Goal: Information Seeking & Learning: Learn about a topic

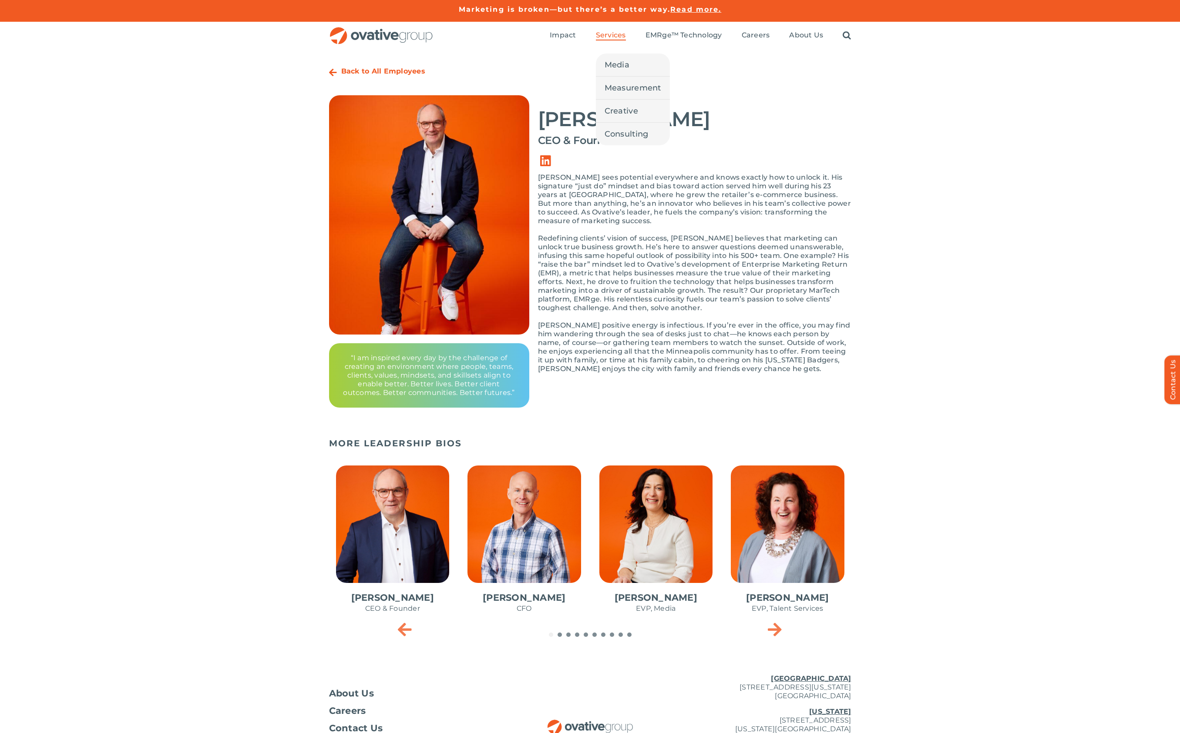
click at [610, 35] on span "Services" at bounding box center [611, 35] width 30 height 9
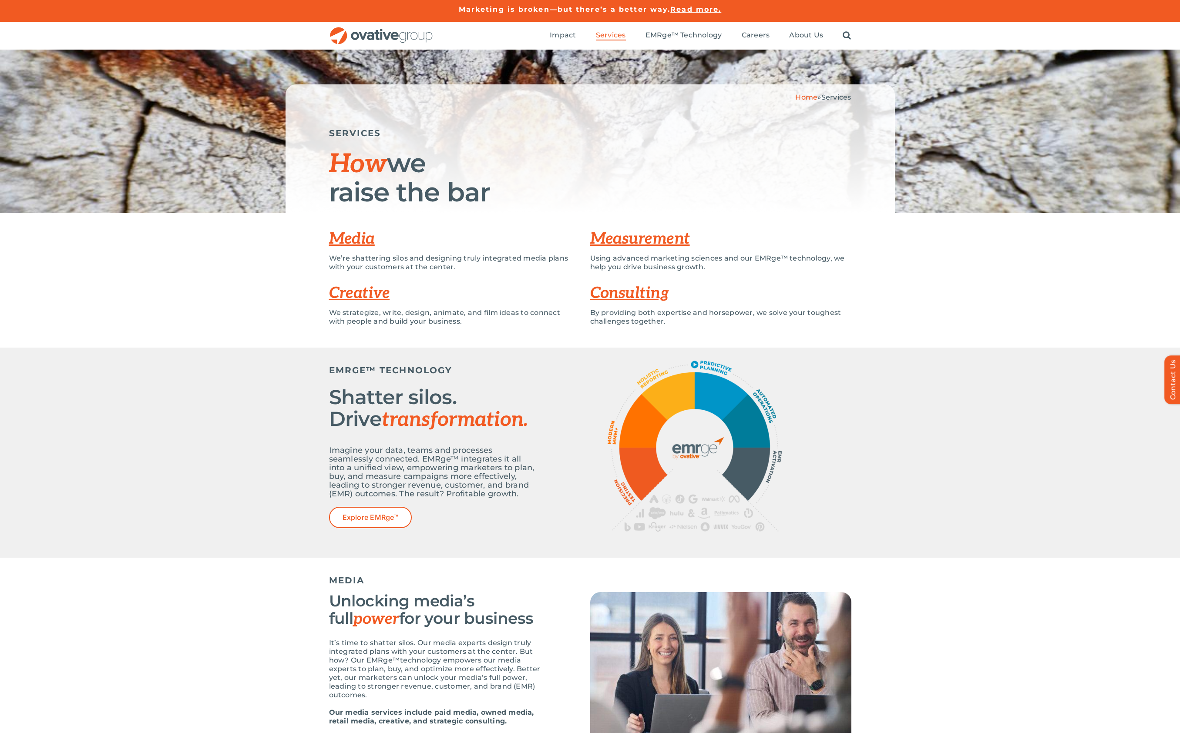
click at [348, 239] on link "Media" at bounding box center [352, 238] width 46 height 19
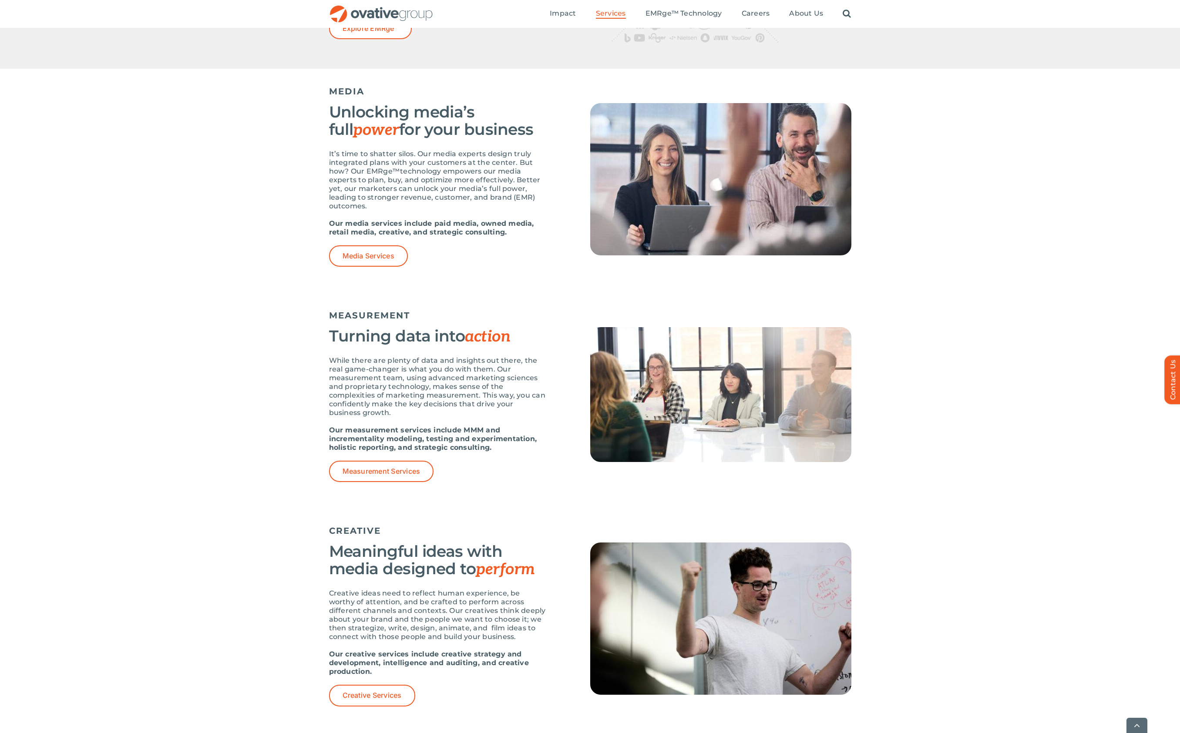
scroll to position [497, 0]
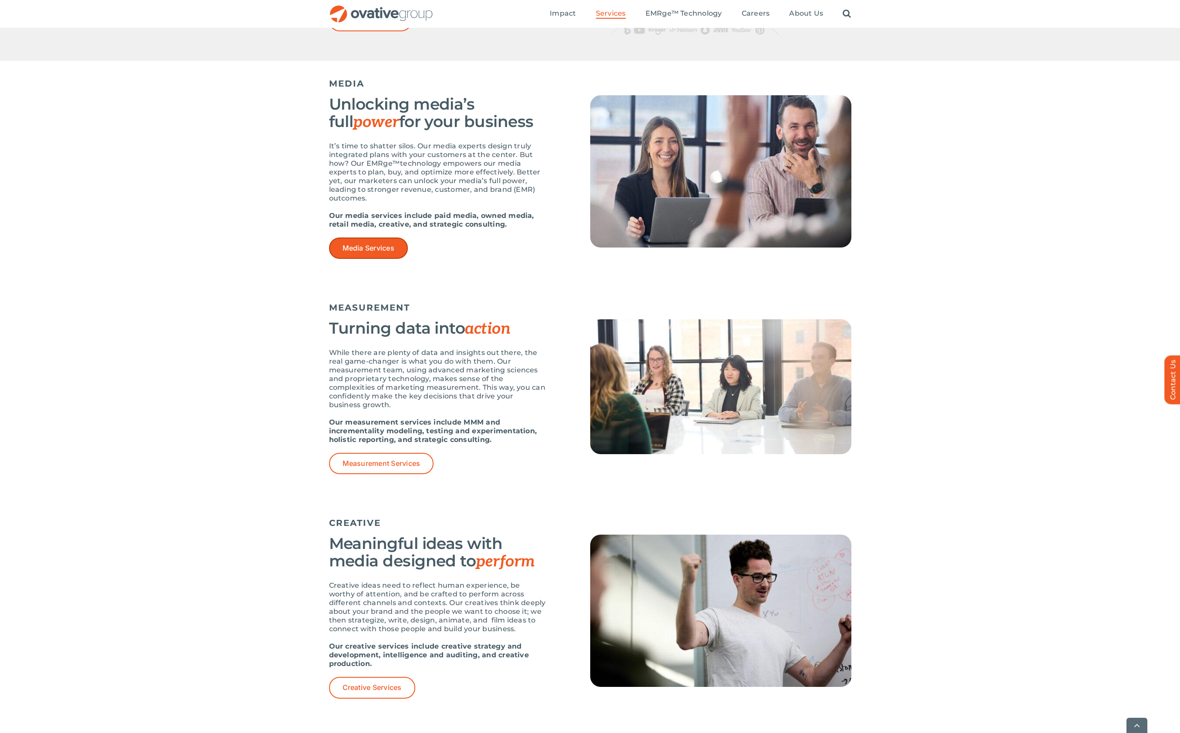
click at [350, 240] on link "Media Services" at bounding box center [368, 248] width 79 height 21
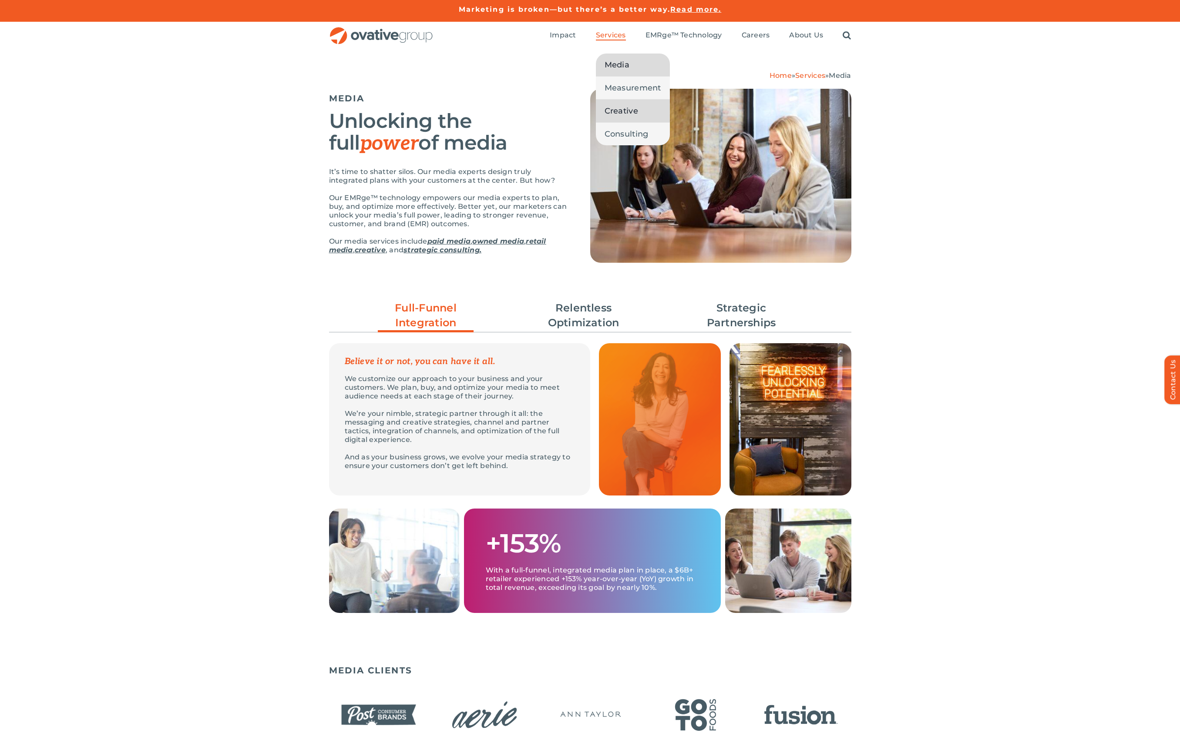
click at [615, 110] on span "Creative" at bounding box center [621, 111] width 34 height 12
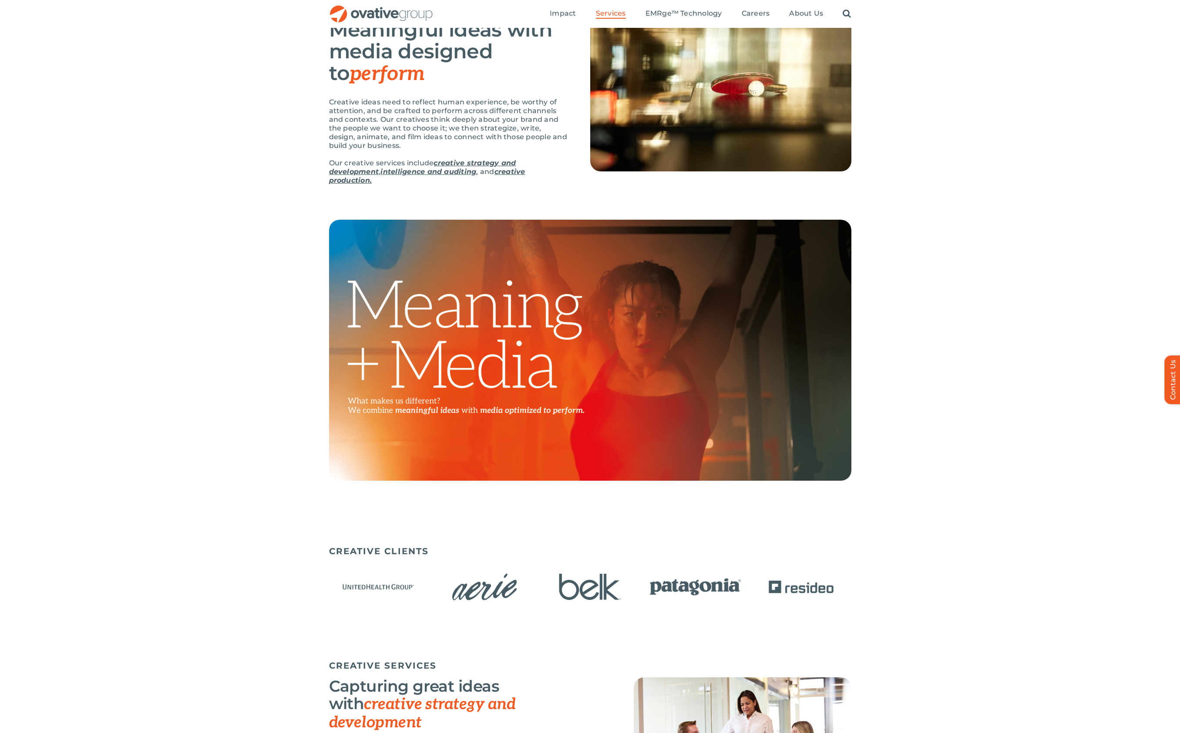
scroll to position [145, 0]
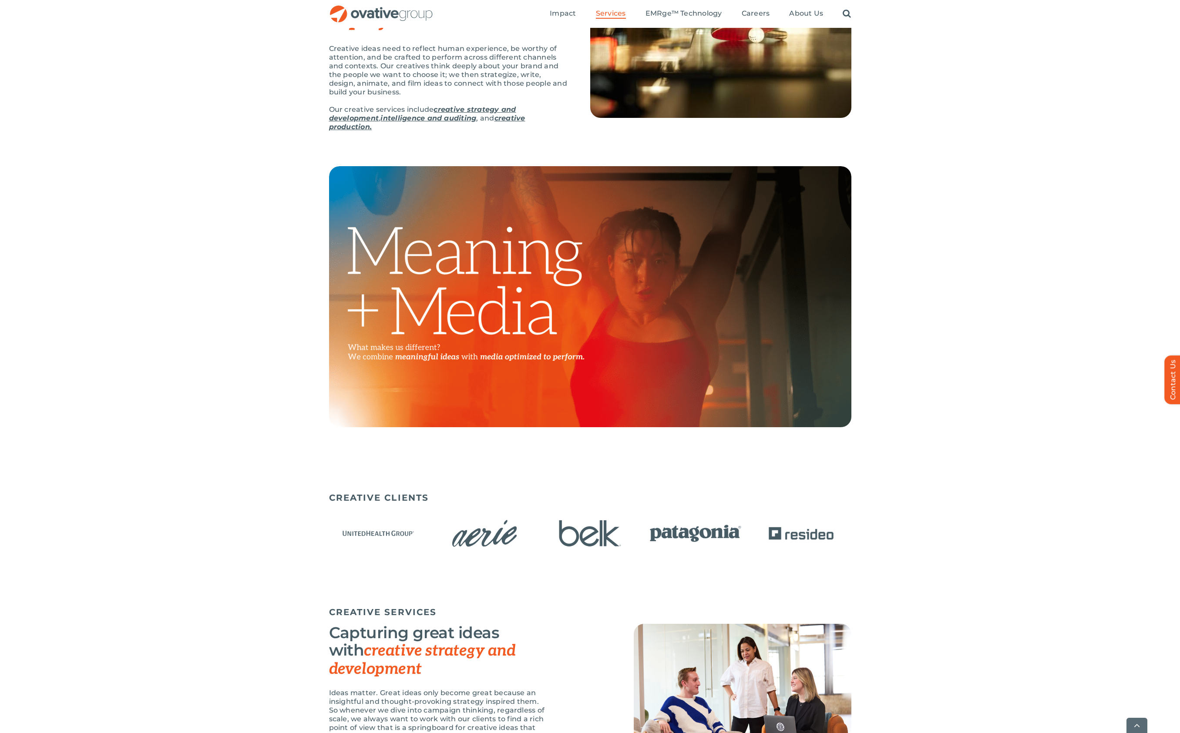
click at [363, 127] on link "creative production." at bounding box center [427, 122] width 196 height 17
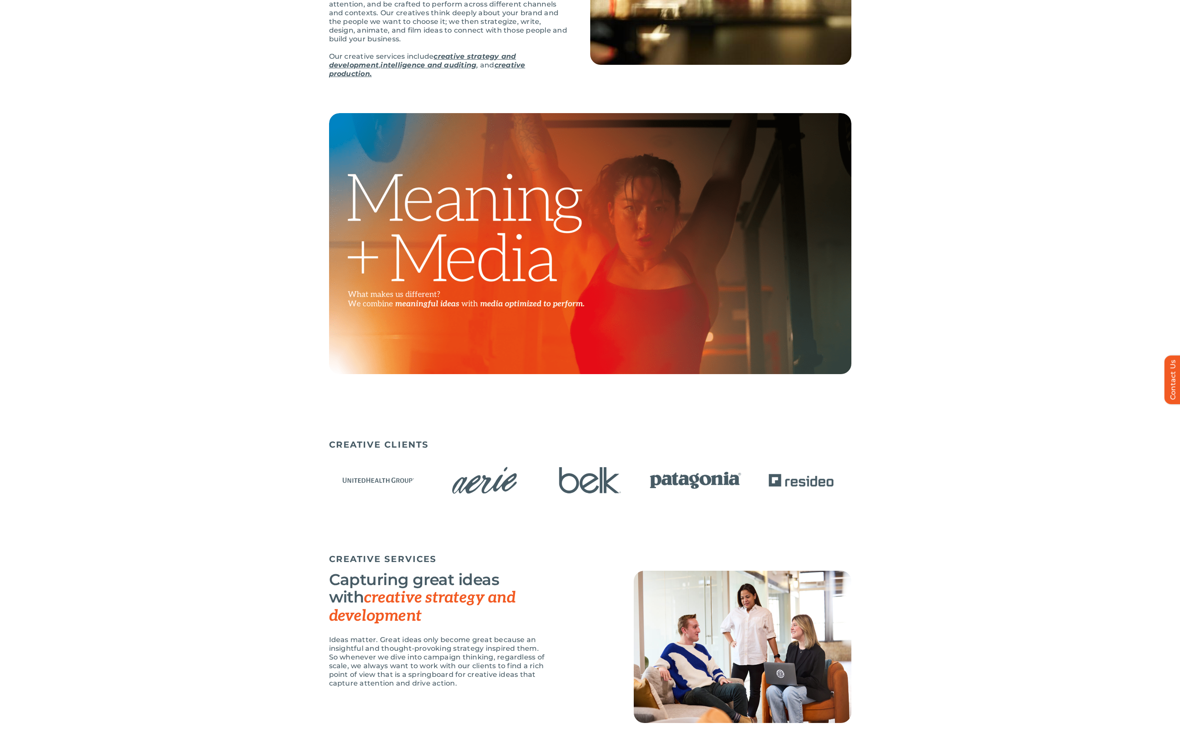
scroll to position [0, 0]
